Goal: Entertainment & Leisure: Consume media (video, audio)

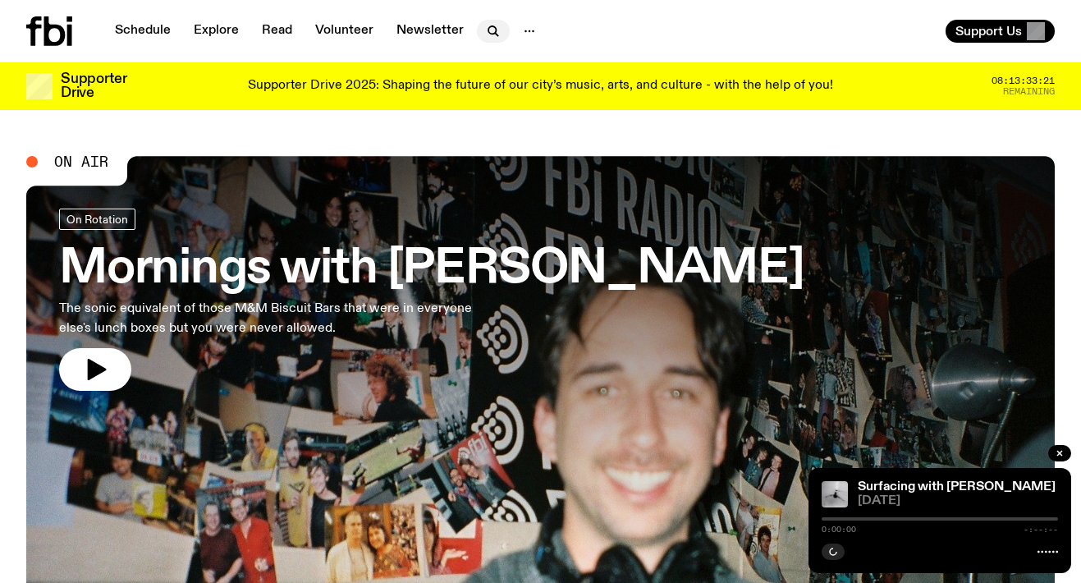
click at [488, 24] on icon "button" at bounding box center [493, 31] width 20 height 20
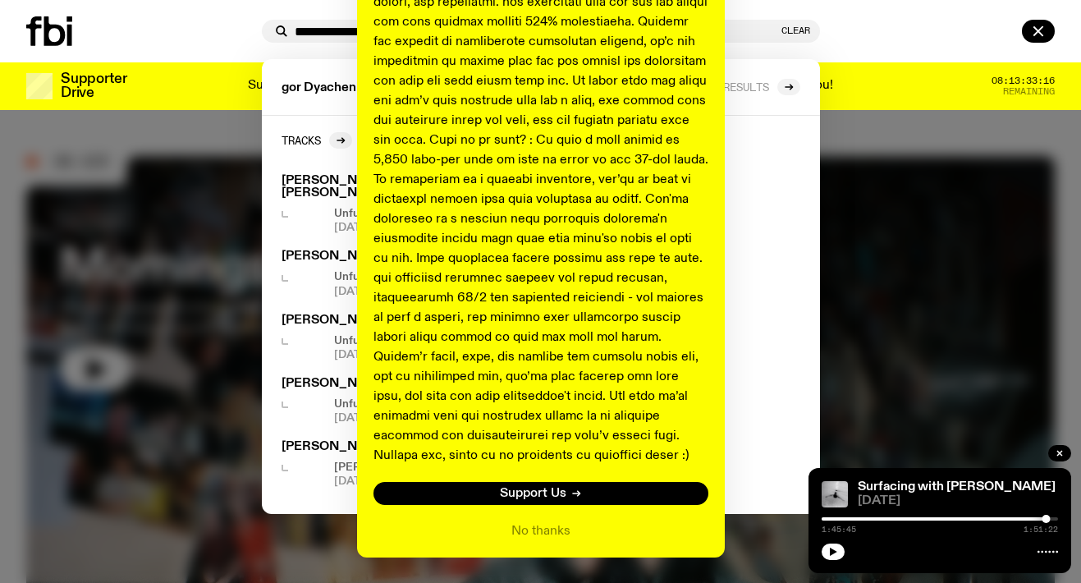
scroll to position [643, 0]
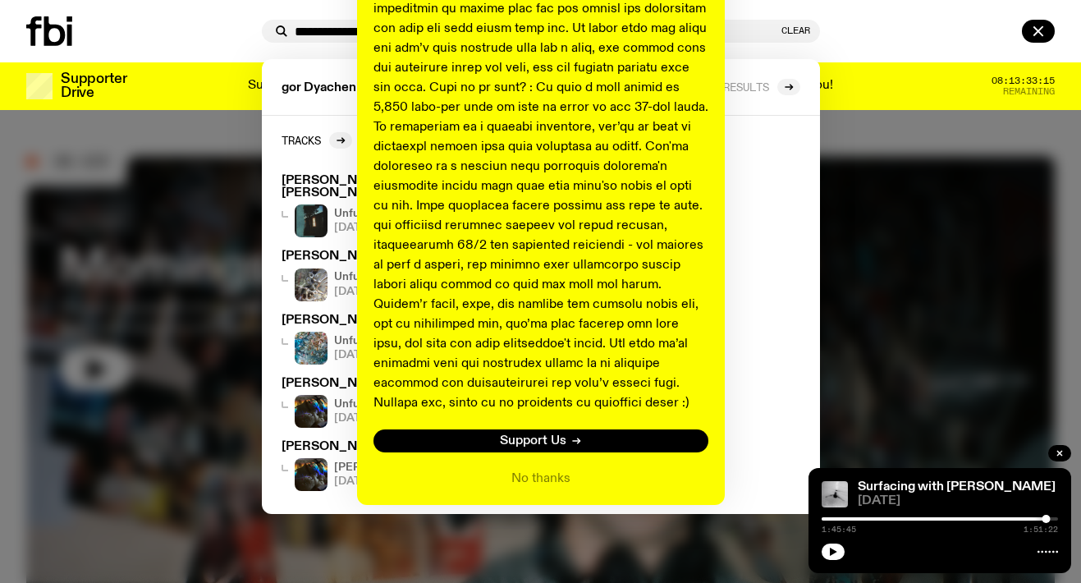
type input "**********"
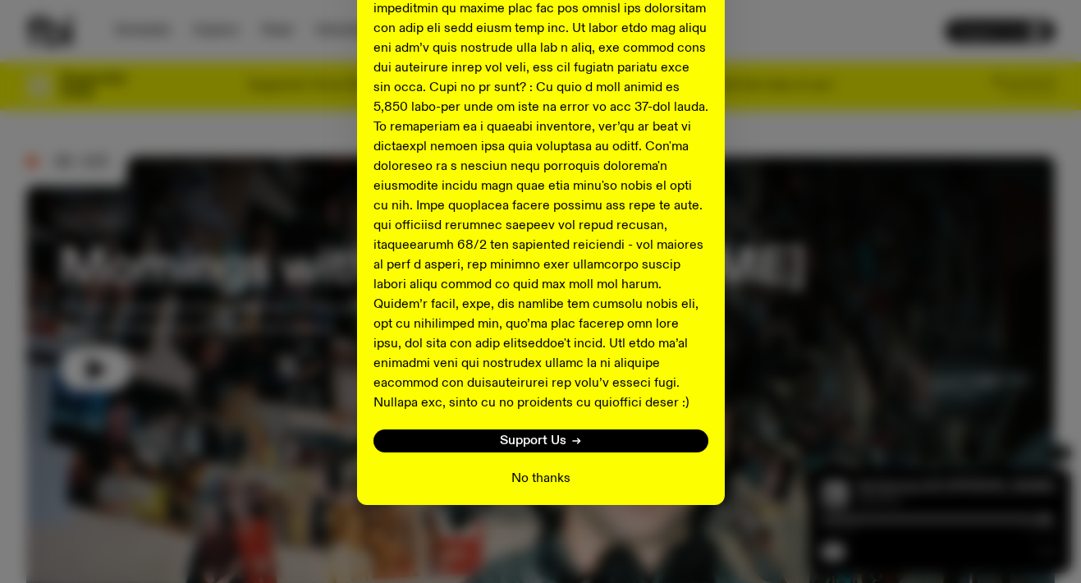
click at [546, 471] on button "No thanks" at bounding box center [540, 479] width 59 height 20
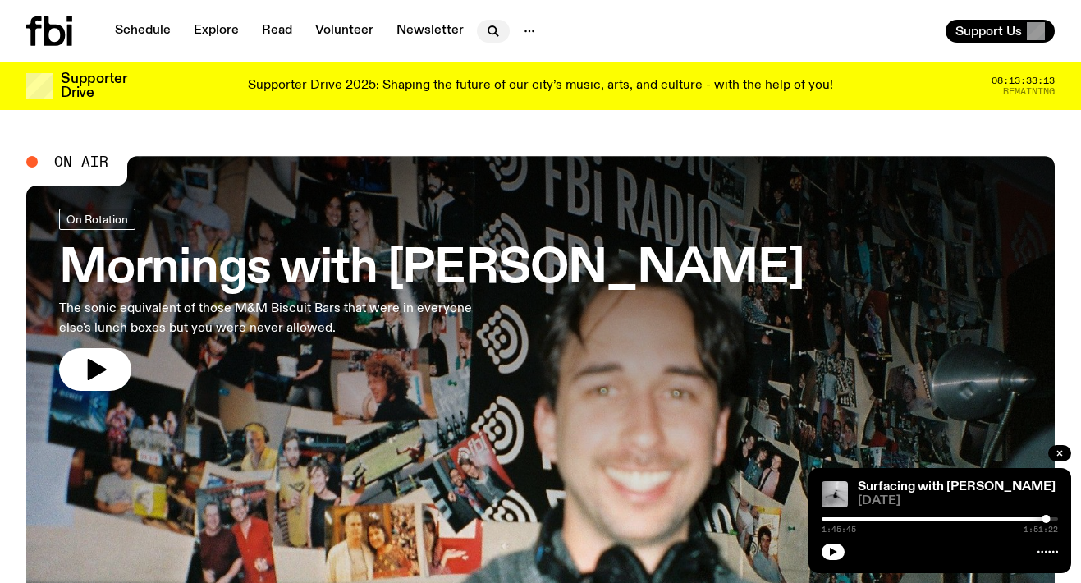
click at [477, 27] on button "button" at bounding box center [493, 31] width 33 height 23
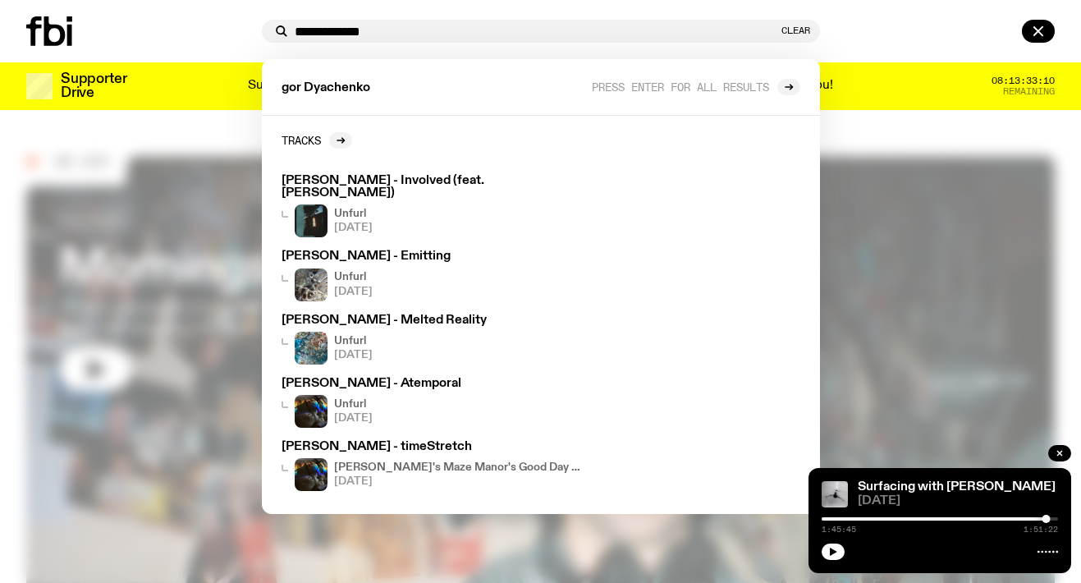
click at [295, 29] on input "**********" at bounding box center [536, 32] width 483 height 14
type input "**********"
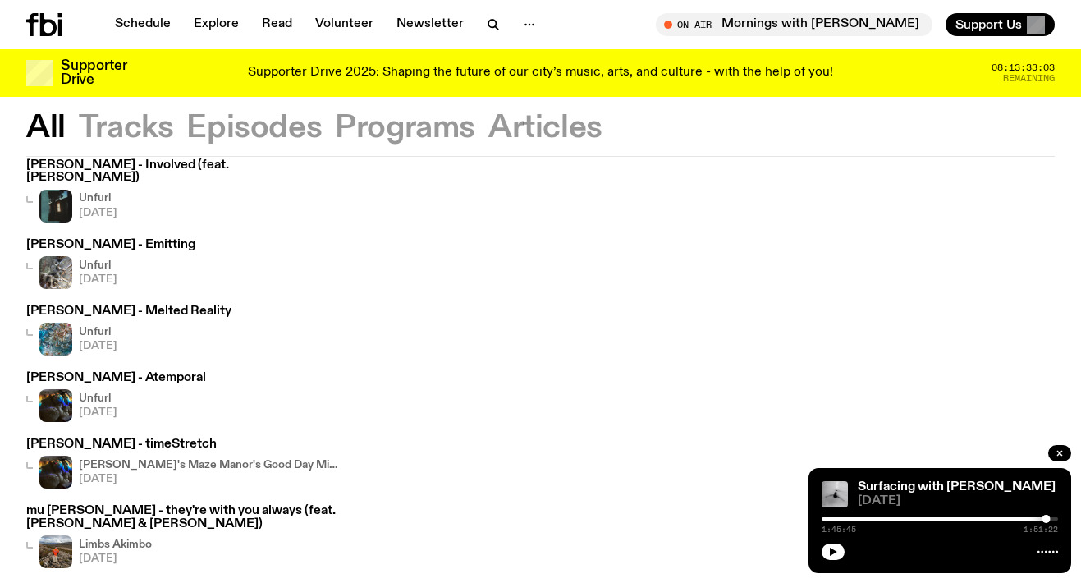
scroll to position [108, 0]
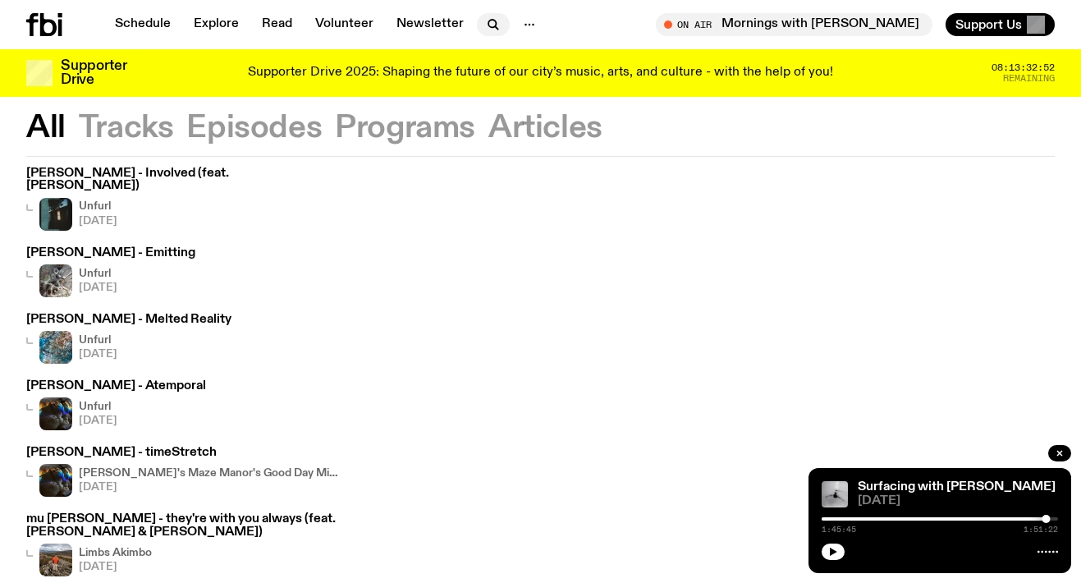
click at [486, 21] on icon "button" at bounding box center [493, 25] width 20 height 20
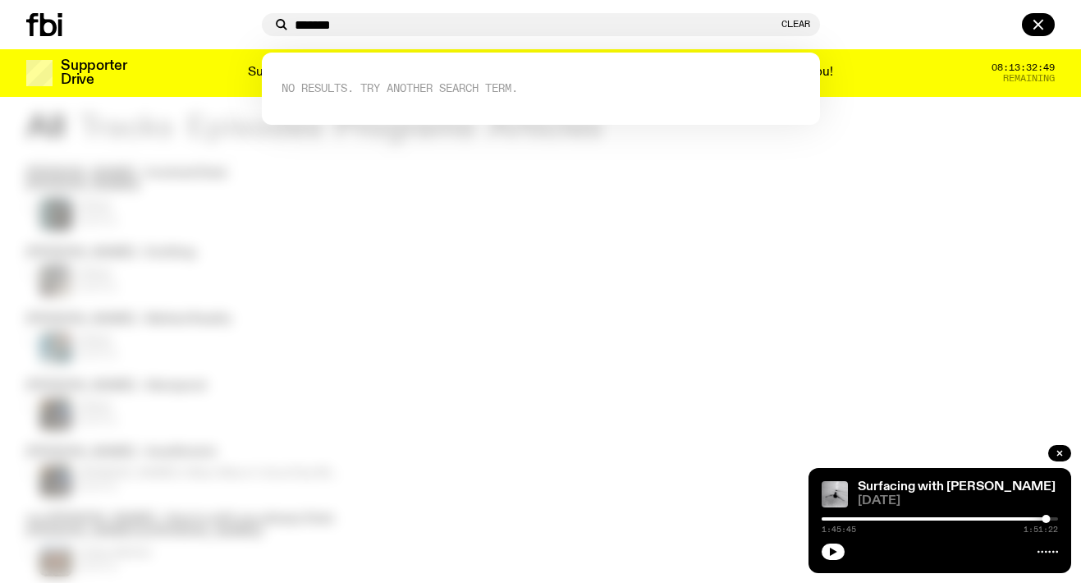
type input "*******"
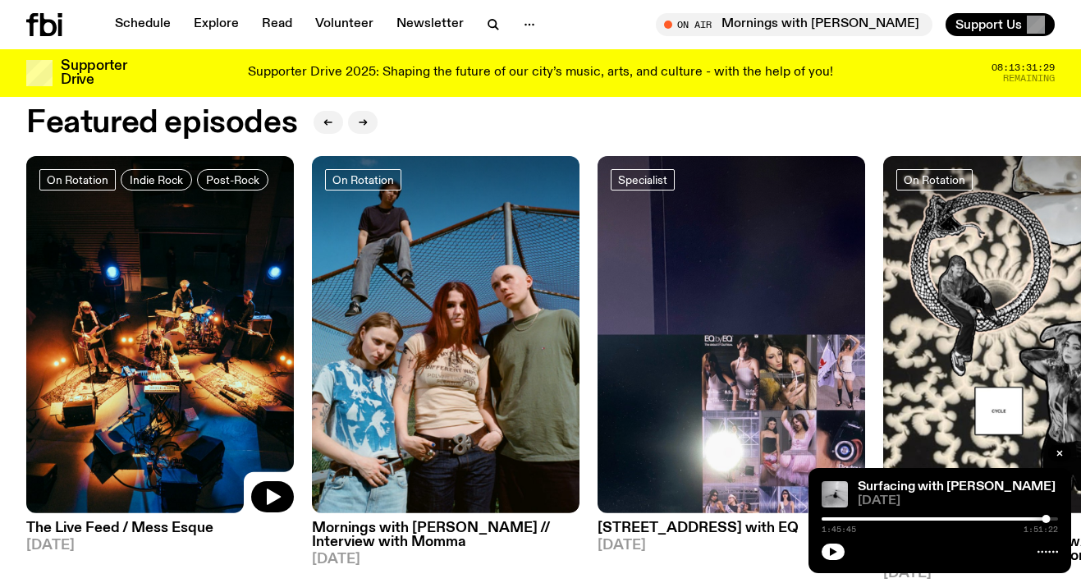
scroll to position [689, 0]
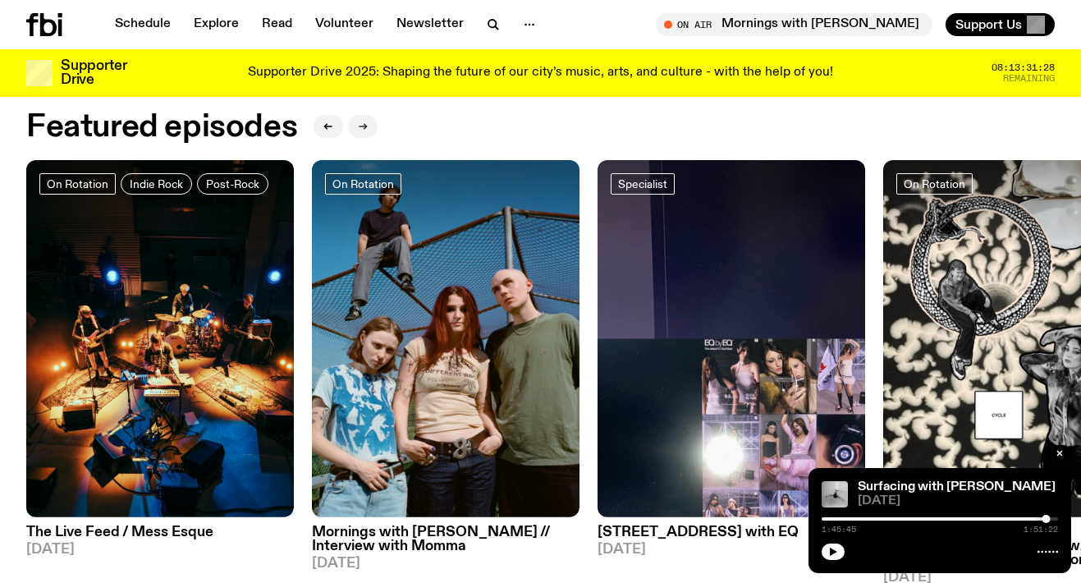
click at [368, 121] on button "button" at bounding box center [363, 126] width 30 height 23
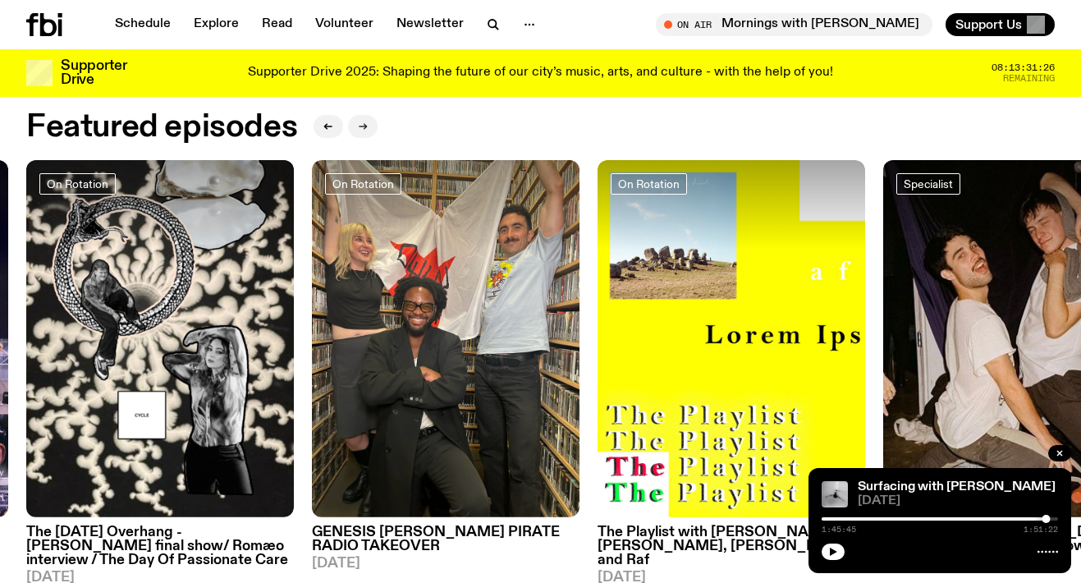
click at [368, 121] on button "button" at bounding box center [363, 126] width 30 height 23
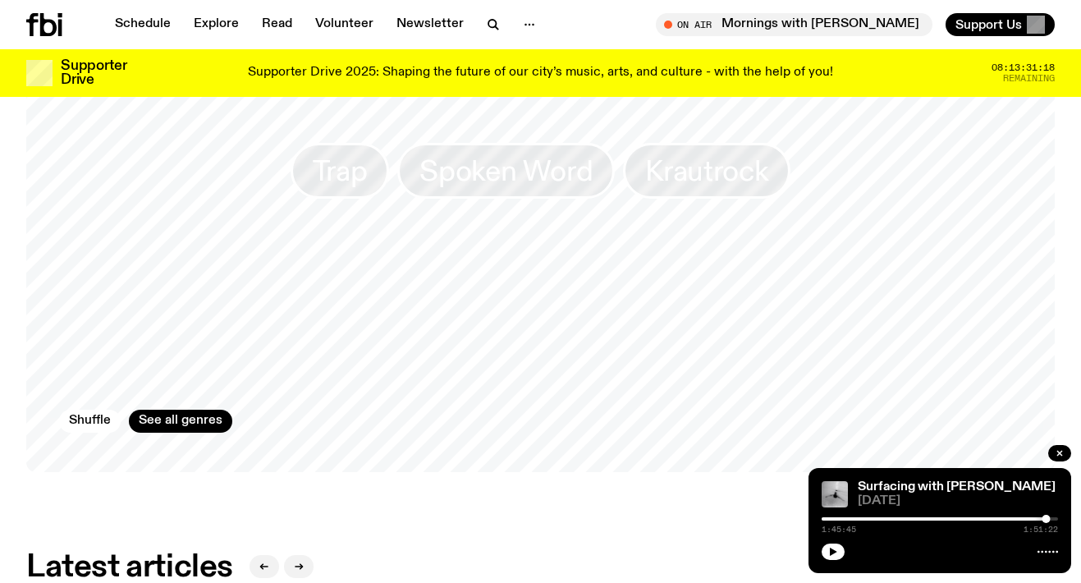
scroll to position [1454, 0]
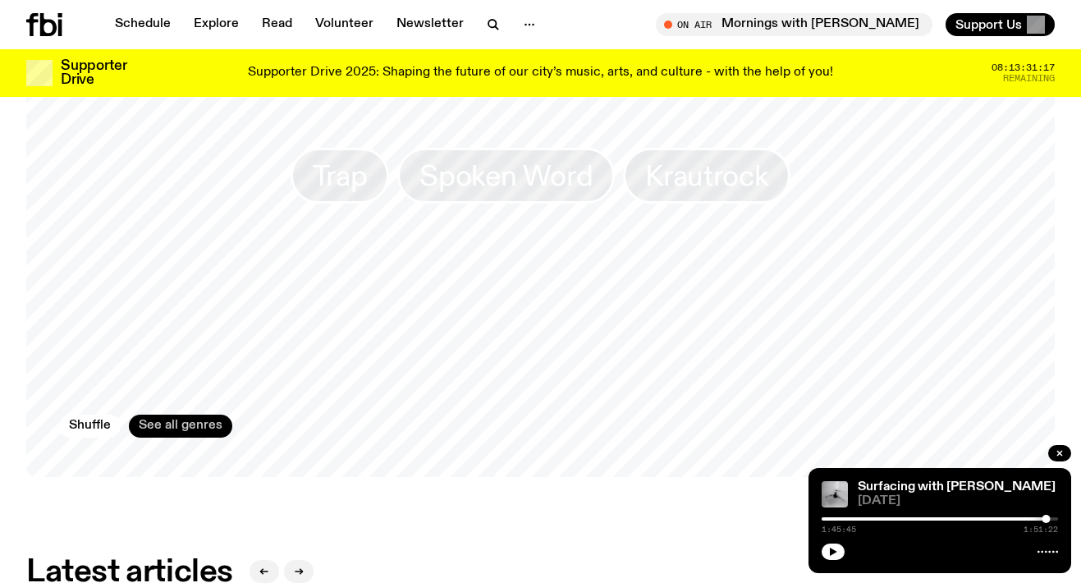
click at [191, 423] on link "See all genres" at bounding box center [180, 425] width 103 height 23
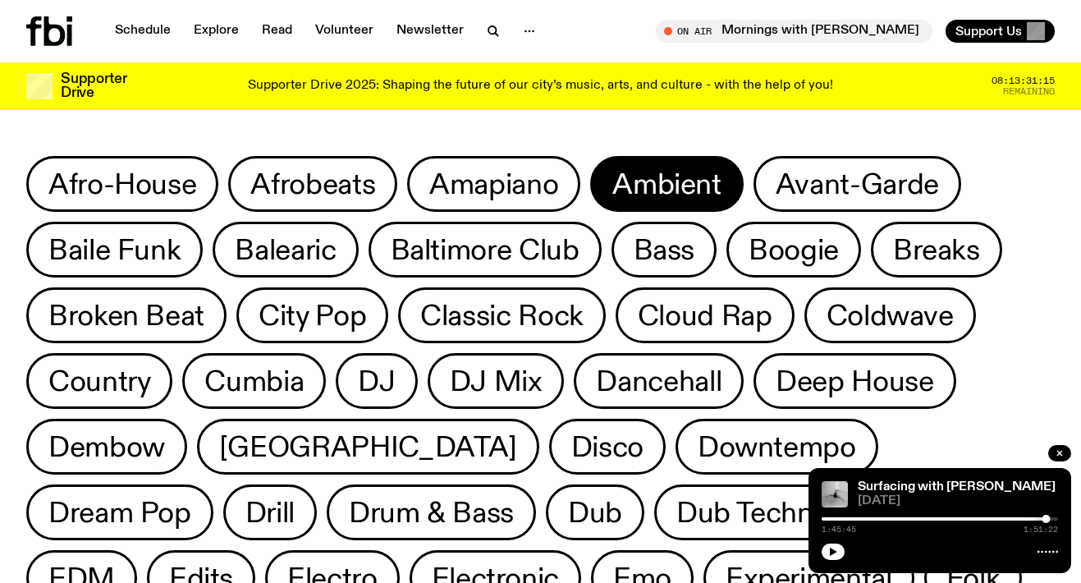
click at [618, 184] on span "Ambient" at bounding box center [666, 184] width 108 height 32
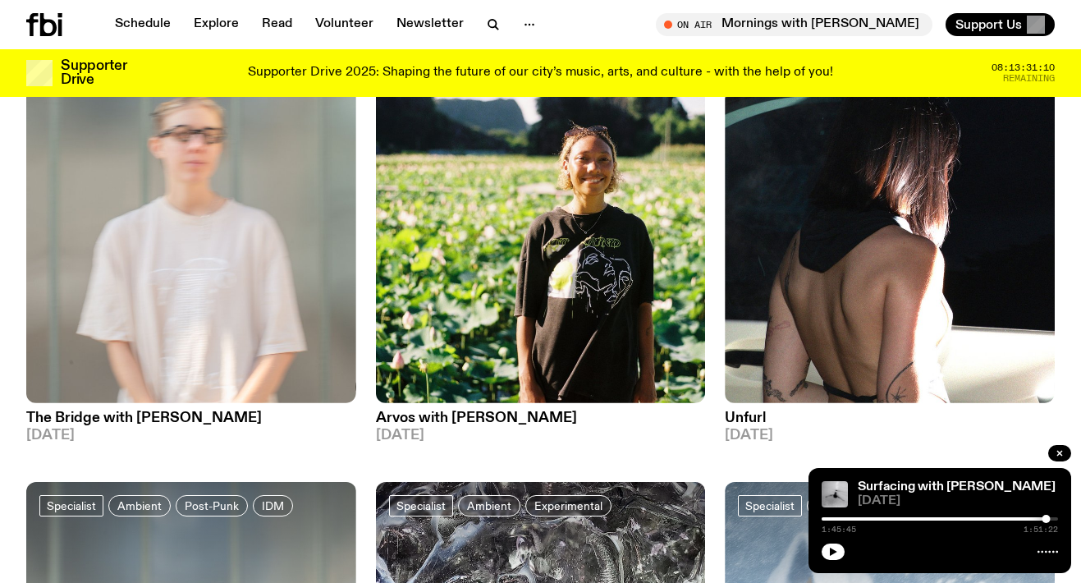
scroll to position [276, 0]
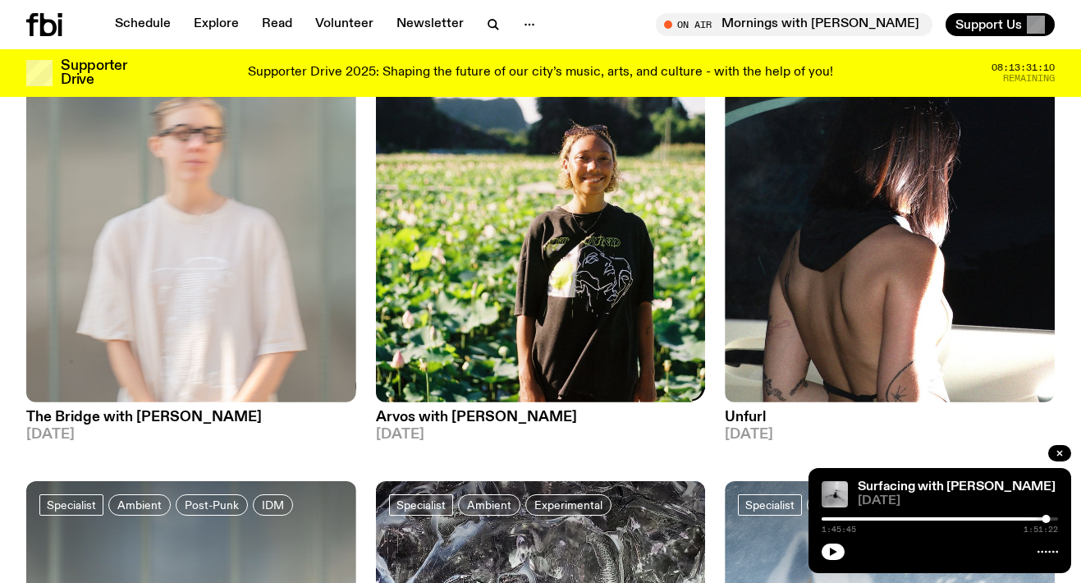
click at [460, 185] on img at bounding box center [541, 182] width 330 height 440
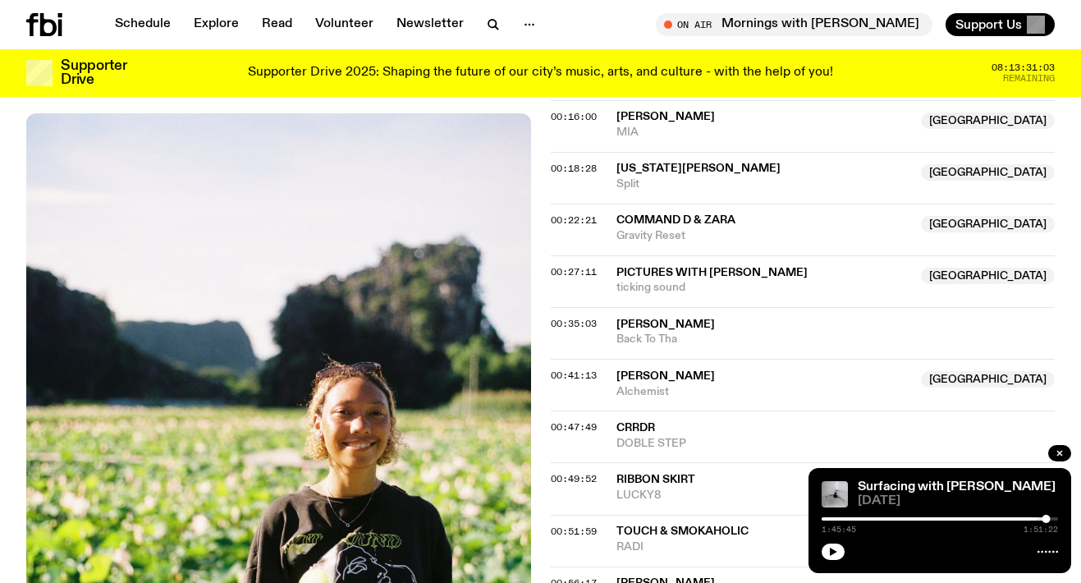
scroll to position [863, 0]
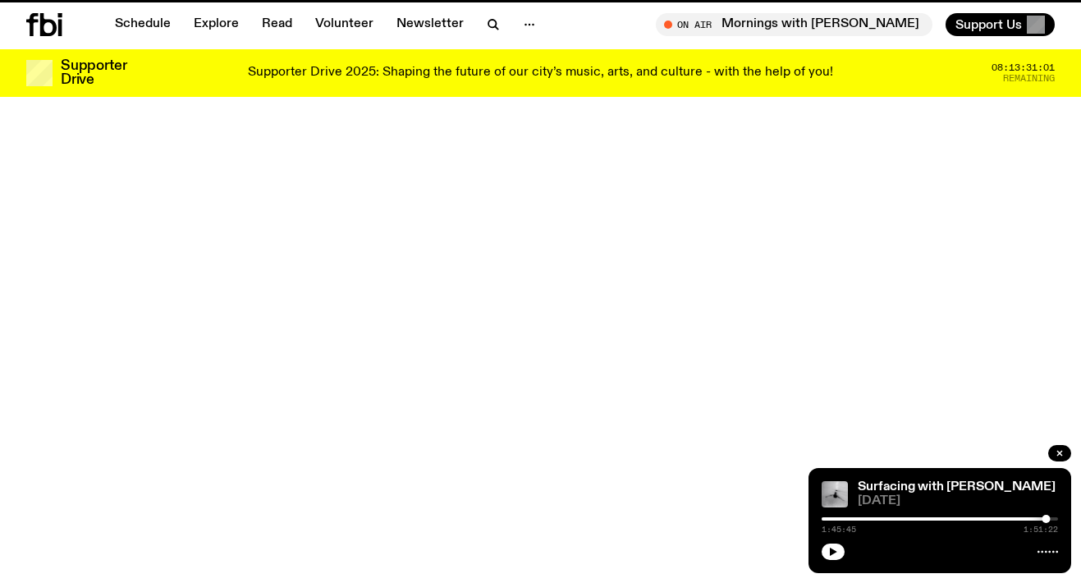
scroll to position [276, 0]
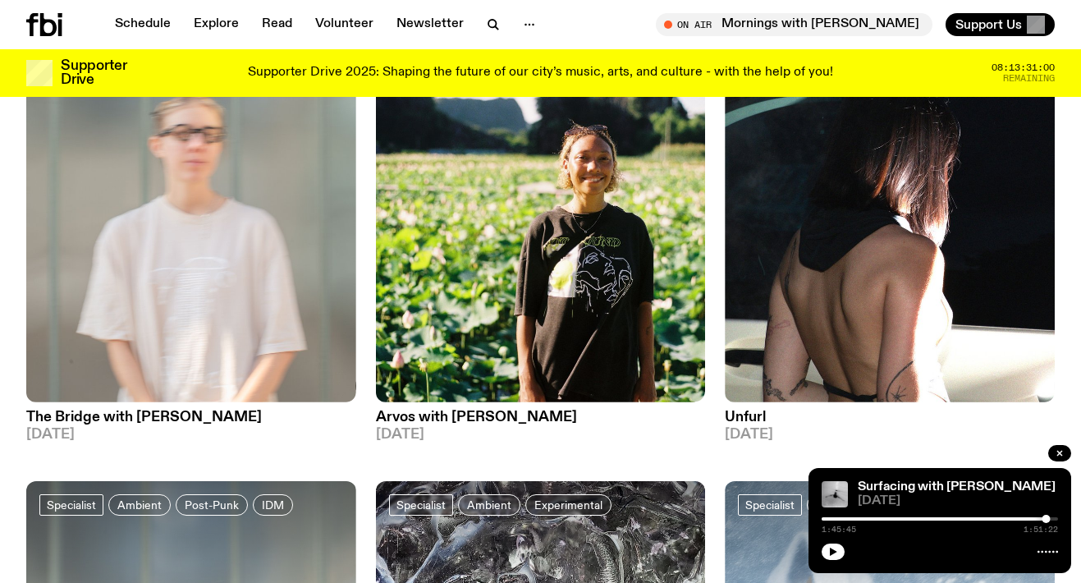
click at [739, 419] on h3 "Unfurl" at bounding box center [890, 417] width 330 height 14
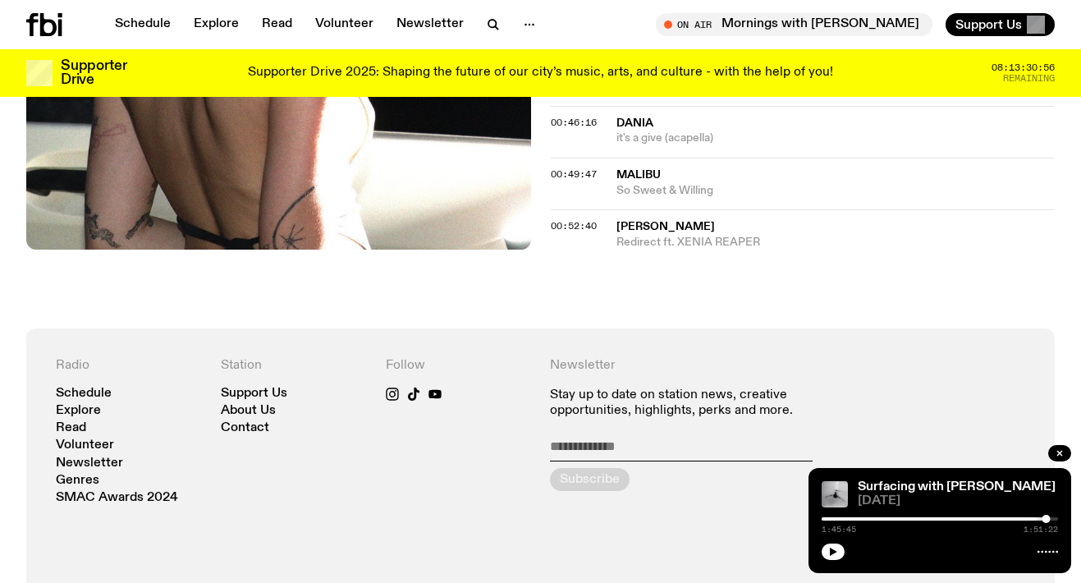
scroll to position [1008, 0]
